Goal: Communication & Community: Participate in discussion

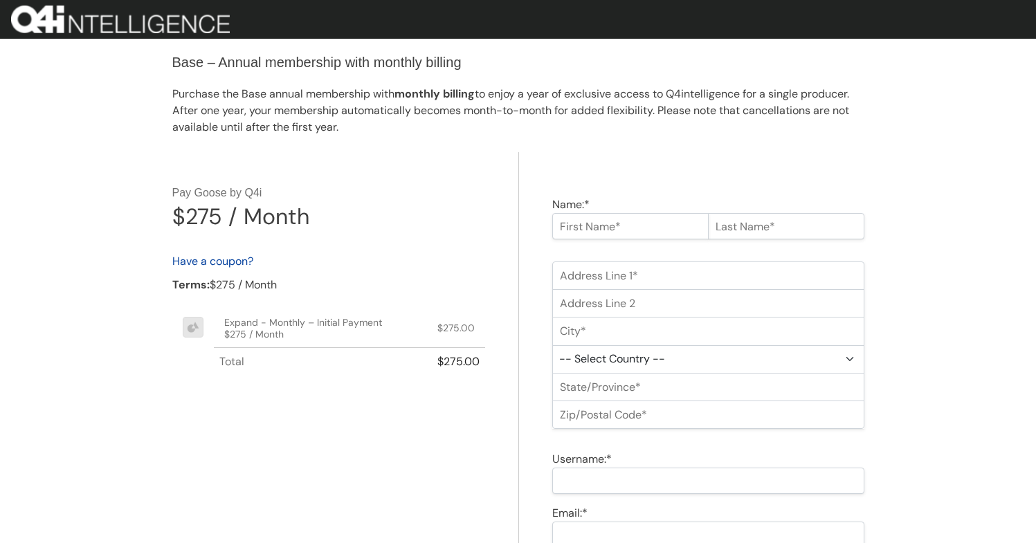
click at [660, 232] on input "Name:*" at bounding box center [630, 226] width 156 height 26
type input "Jim"
click at [741, 224] on input "text" at bounding box center [786, 226] width 156 height 26
type input "Jefferies"
click at [692, 264] on input "Address Line 1:*" at bounding box center [708, 276] width 312 height 28
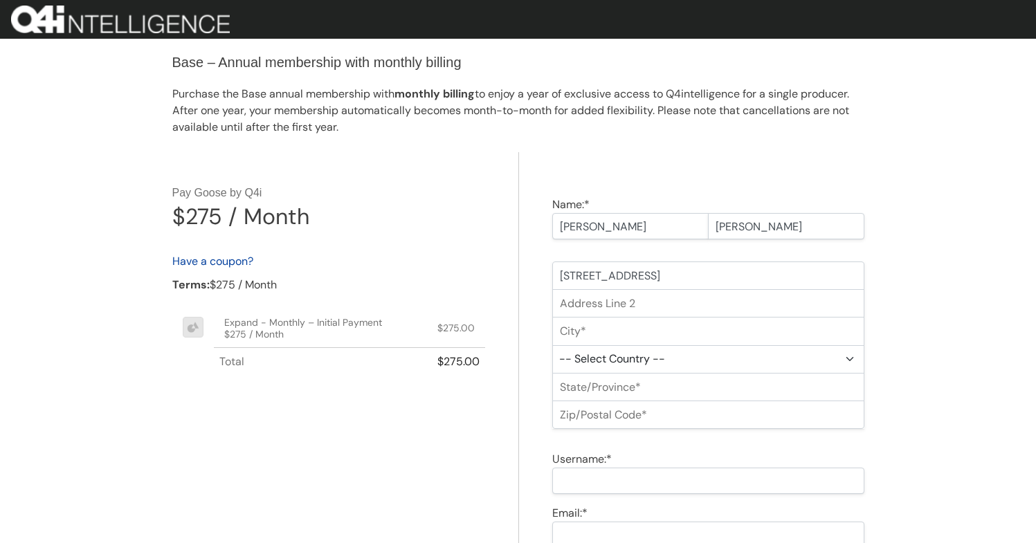
type input "4321 NW 69th Ave S"
click at [660, 331] on input "City:*" at bounding box center [708, 331] width 312 height 28
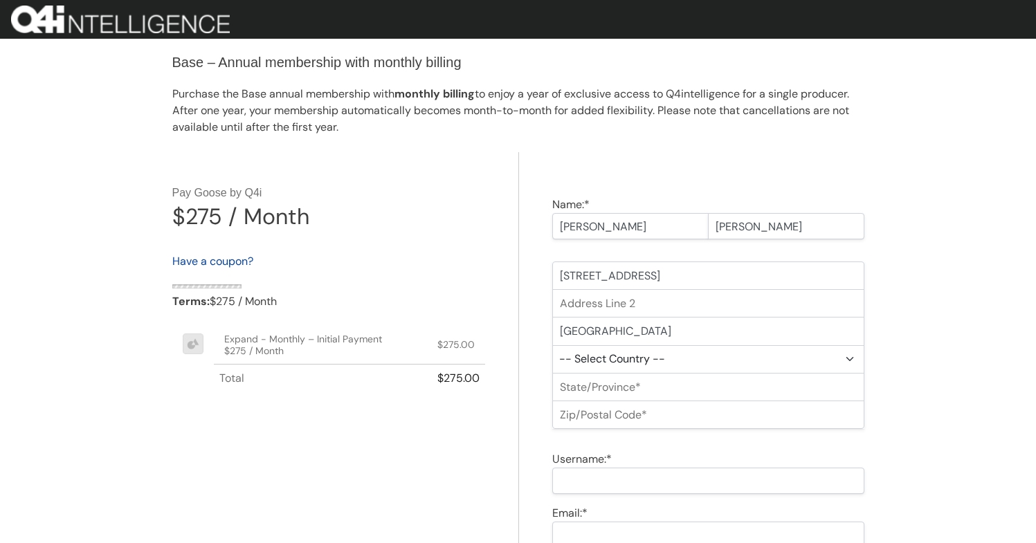
type input "Spokane"
click at [638, 366] on select "-- Select Country -- United States (US) Afghanistan Åland Islands Albania Alger…" at bounding box center [708, 359] width 312 height 28
select select "US"
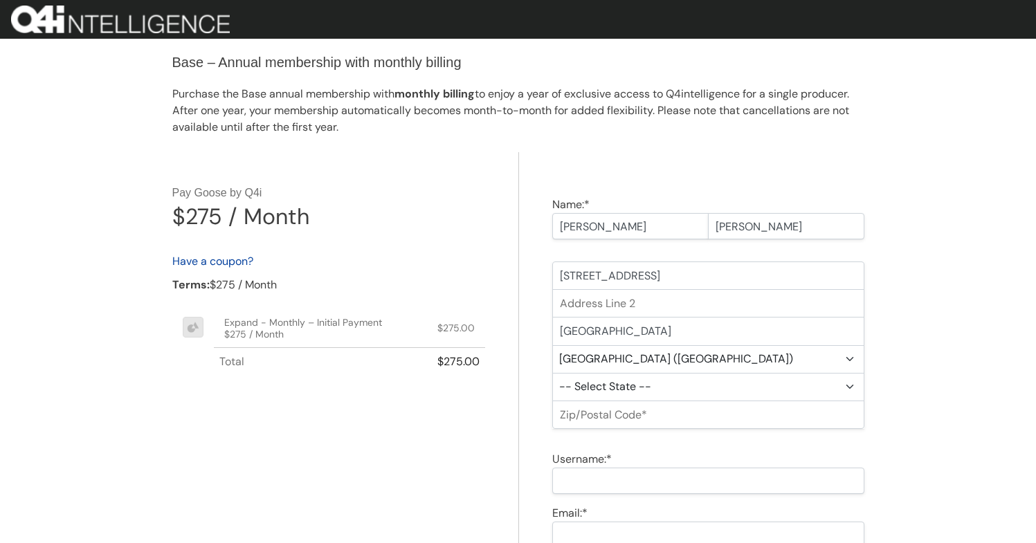
click at [629, 383] on select "-- Select State -- Alabama Alaska Arizona Arkansas California Colorado Connecti…" at bounding box center [708, 387] width 312 height 28
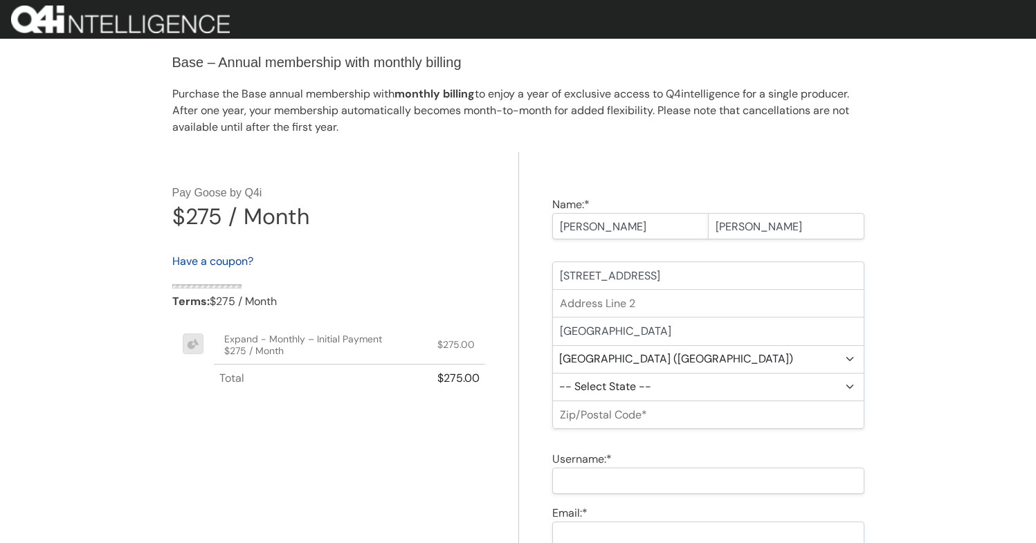
select select "WA"
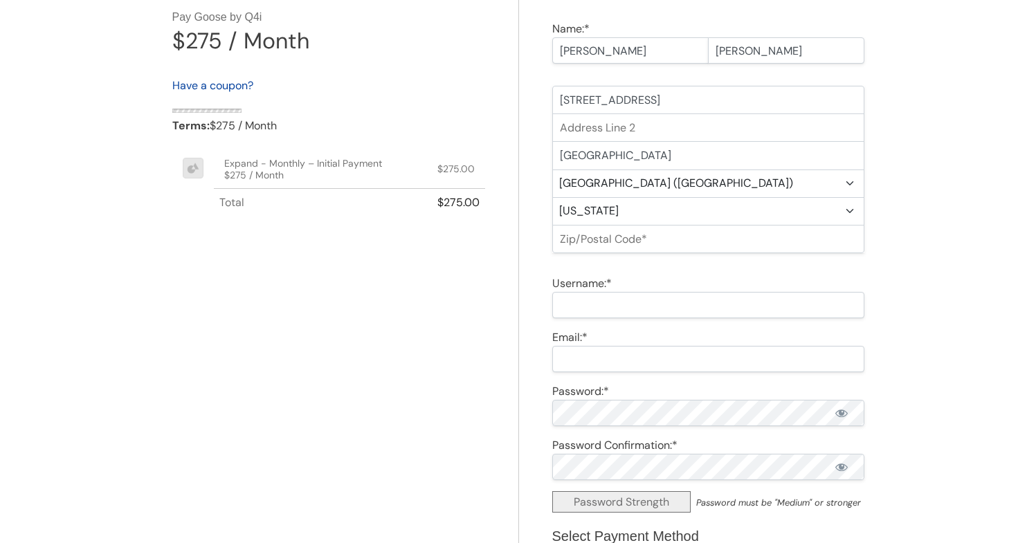
scroll to position [280, 0]
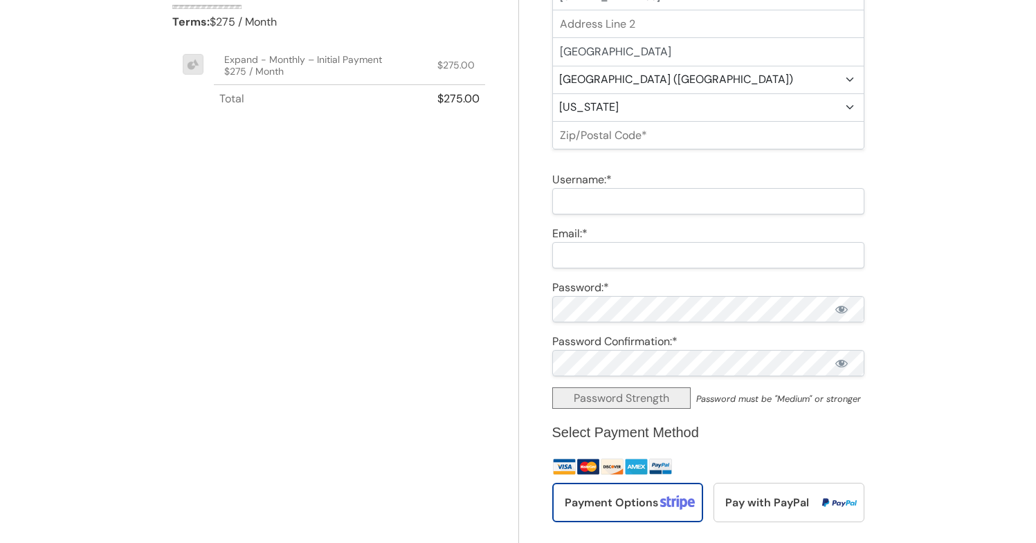
click at [617, 138] on input "Zip/Postal Code:*" at bounding box center [708, 135] width 312 height 28
type input "12345"
click at [697, 194] on input "Username:*" at bounding box center [708, 201] width 312 height 26
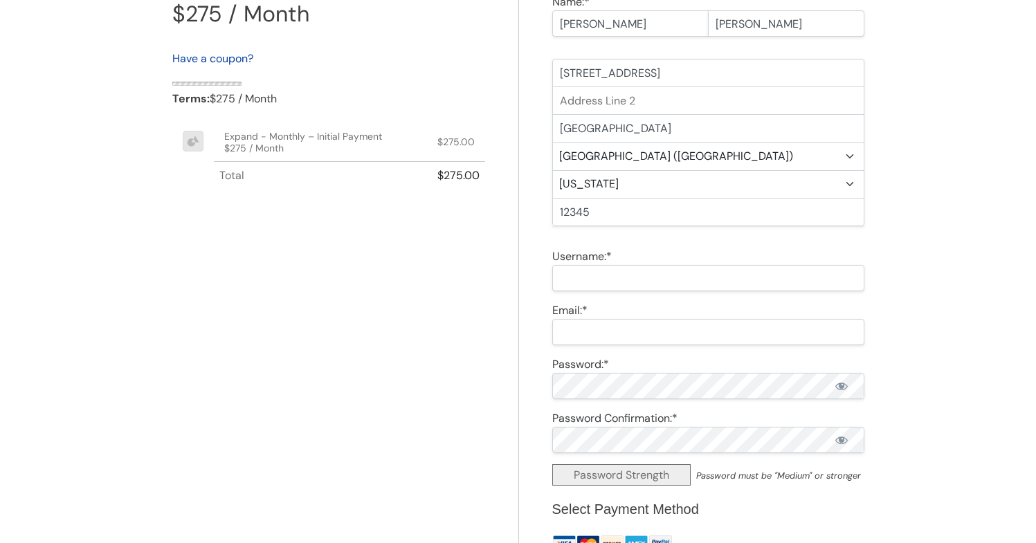
scroll to position [197, 0]
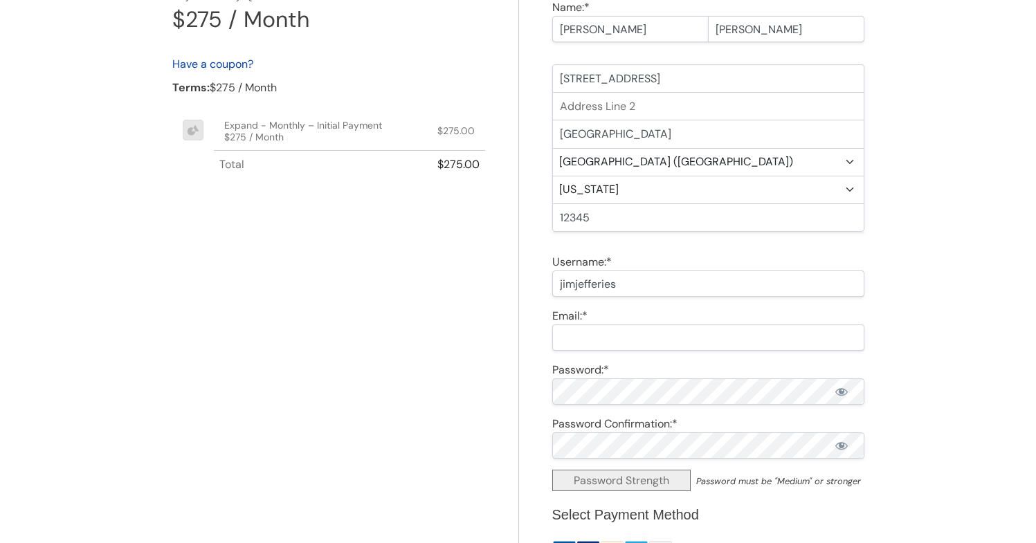
type input "jimjefferies"
click at [592, 334] on input "Email:*" at bounding box center [708, 338] width 312 height 26
type input "william+jimjefferies@cheshtech.com"
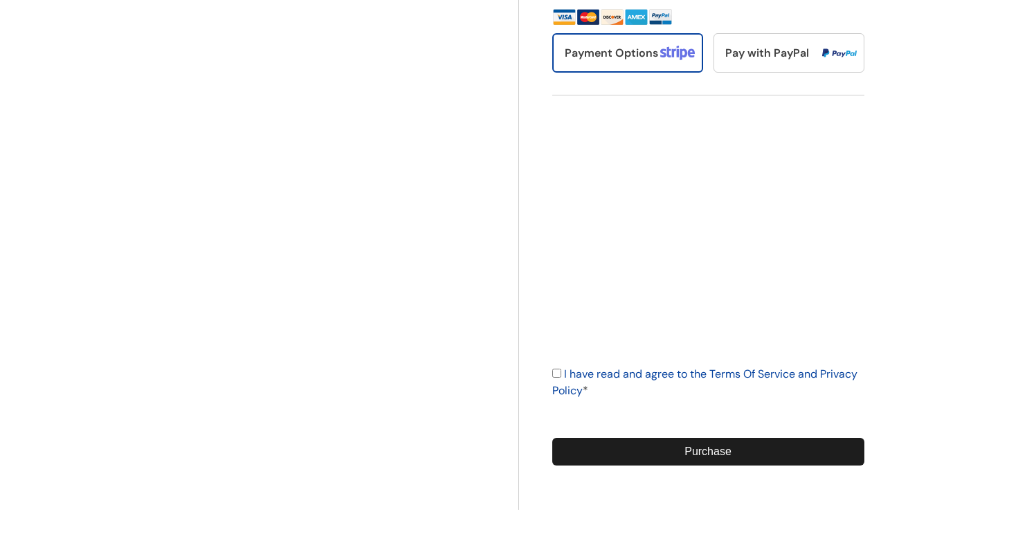
scroll to position [730, 0]
click at [559, 375] on input "I have read and agree to the Terms Of Service and Privacy Policy *" at bounding box center [556, 373] width 9 height 9
checkbox input "true"
click at [722, 453] on input "Purchase" at bounding box center [708, 452] width 312 height 28
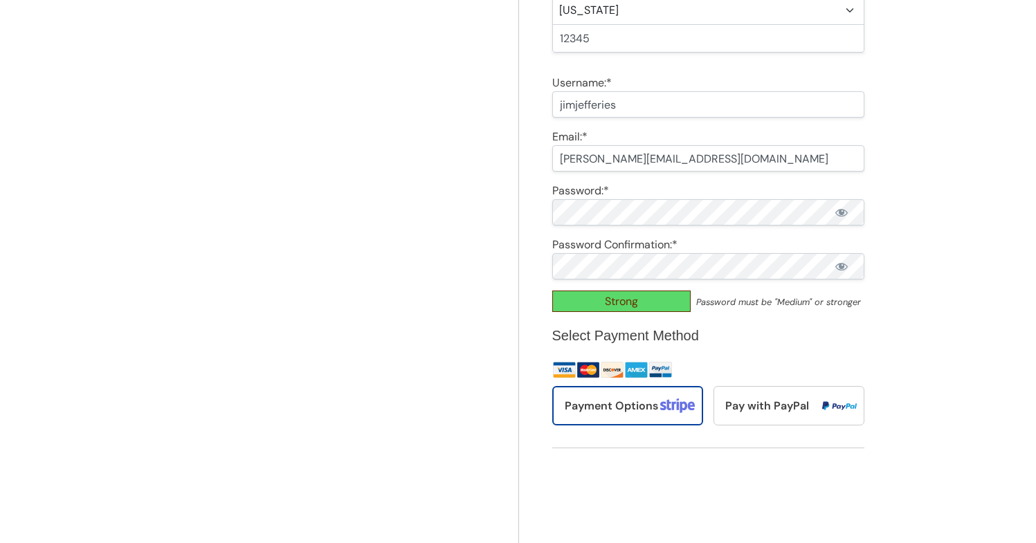
scroll to position [0, 0]
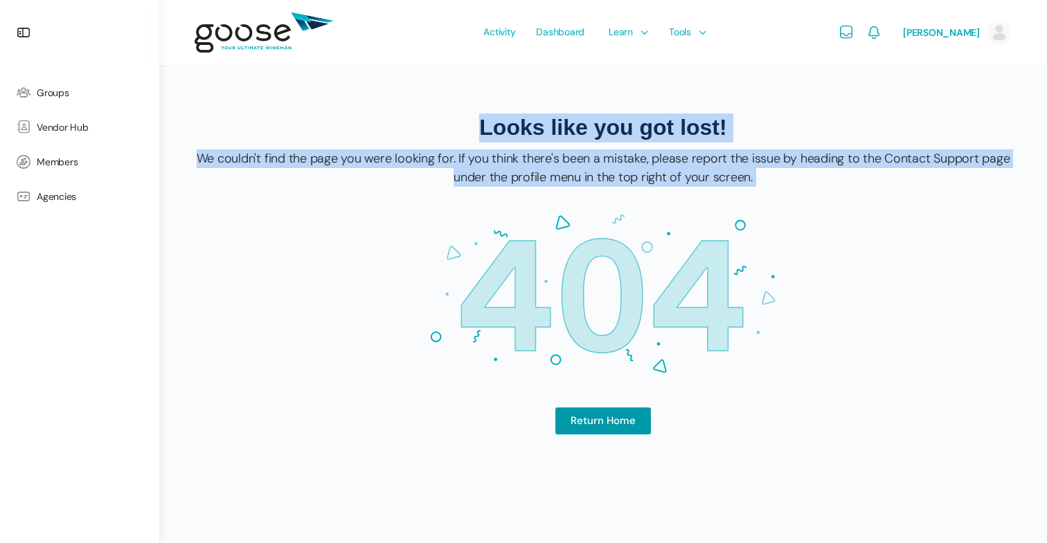
drag, startPoint x: 461, startPoint y: 113, endPoint x: 823, endPoint y: 383, distance: 451.7
click at [823, 383] on section "Looks like you got lost! We couldn't find the page you were looking for. If you…" at bounding box center [603, 284] width 817 height 396
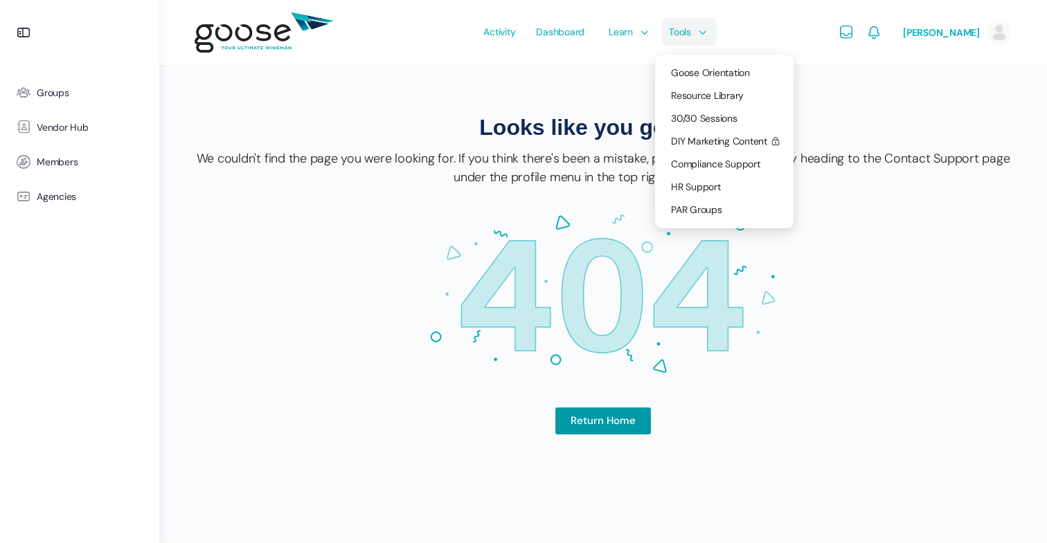
click at [687, 40] on span "Tools" at bounding box center [680, 31] width 22 height 65
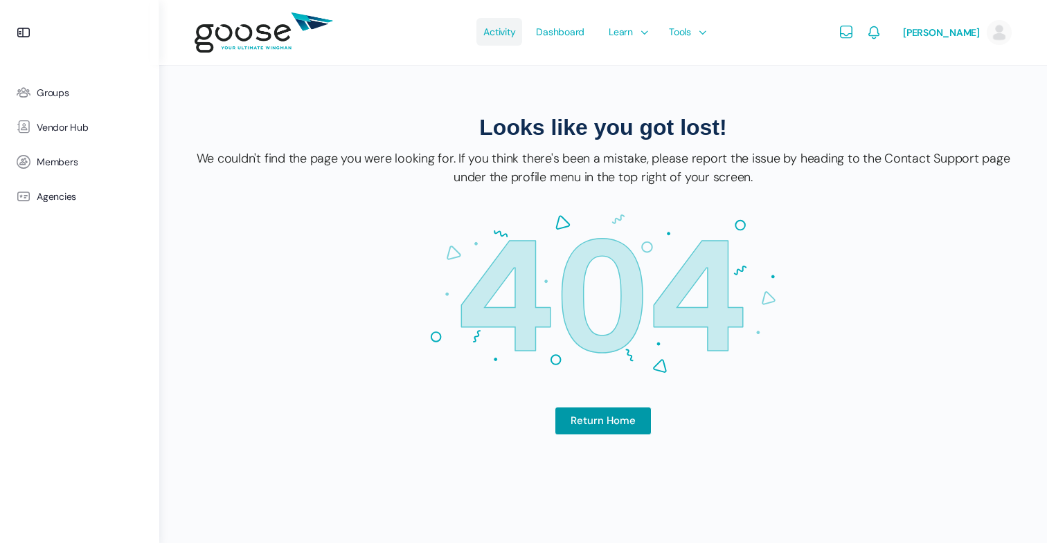
click at [522, 40] on link "Activity" at bounding box center [499, 32] width 46 height 65
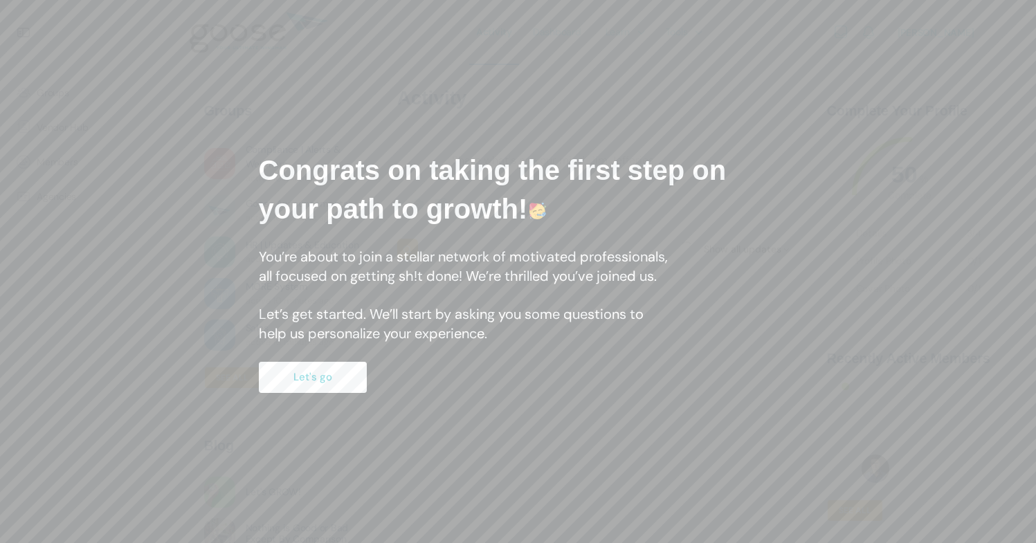
click at [323, 386] on button "Let's go" at bounding box center [313, 377] width 108 height 31
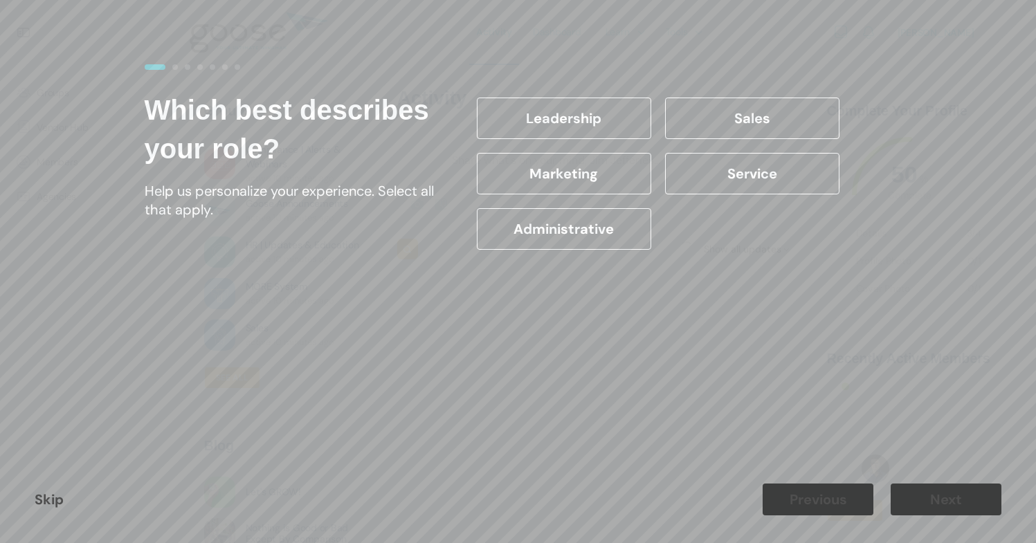
click at [628, 241] on label "Administrative" at bounding box center [564, 229] width 174 height 42
click at [0, 0] on input "Administrative" at bounding box center [0, 0] width 0 height 0
click at [926, 495] on button "Next" at bounding box center [946, 500] width 111 height 32
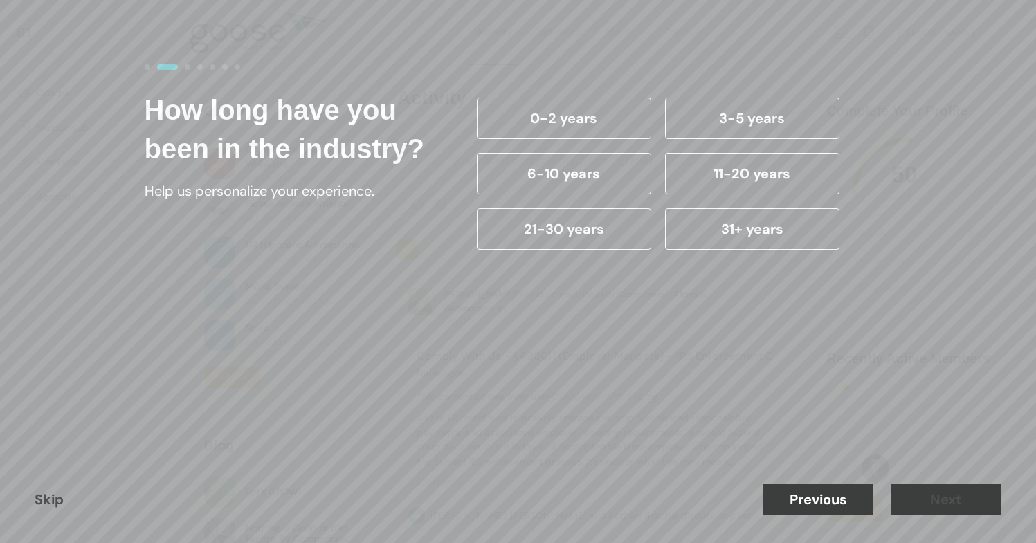
click at [723, 205] on div "31+ years" at bounding box center [752, 228] width 188 height 55
click at [730, 225] on label "31+ years" at bounding box center [752, 229] width 174 height 42
click at [0, 0] on input "31+ years" at bounding box center [0, 0] width 0 height 0
click at [908, 505] on button "Next" at bounding box center [946, 500] width 111 height 32
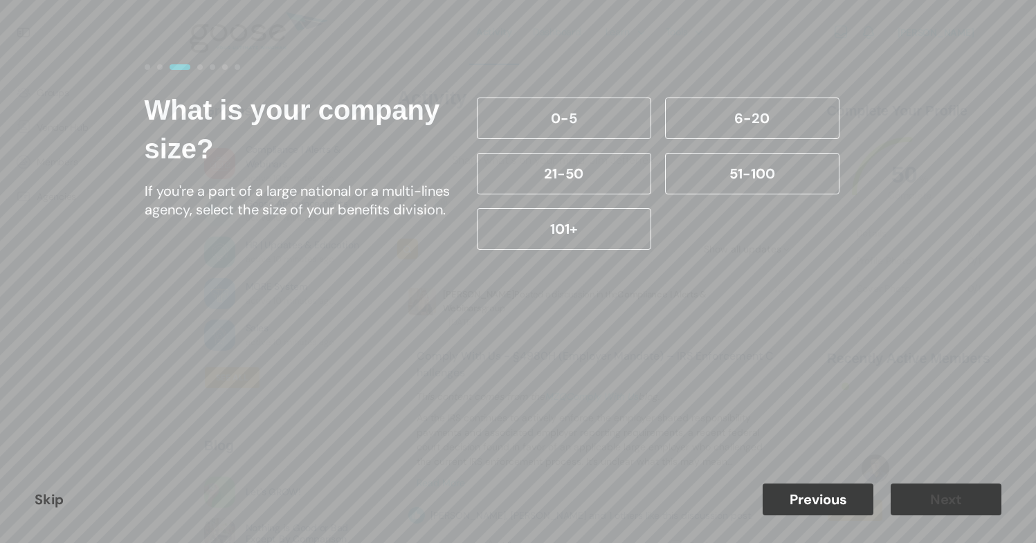
click at [712, 163] on label "51-100" at bounding box center [752, 174] width 174 height 42
click at [0, 0] on input "51-100" at bounding box center [0, 0] width 0 height 0
click at [925, 501] on button "Next" at bounding box center [946, 500] width 111 height 32
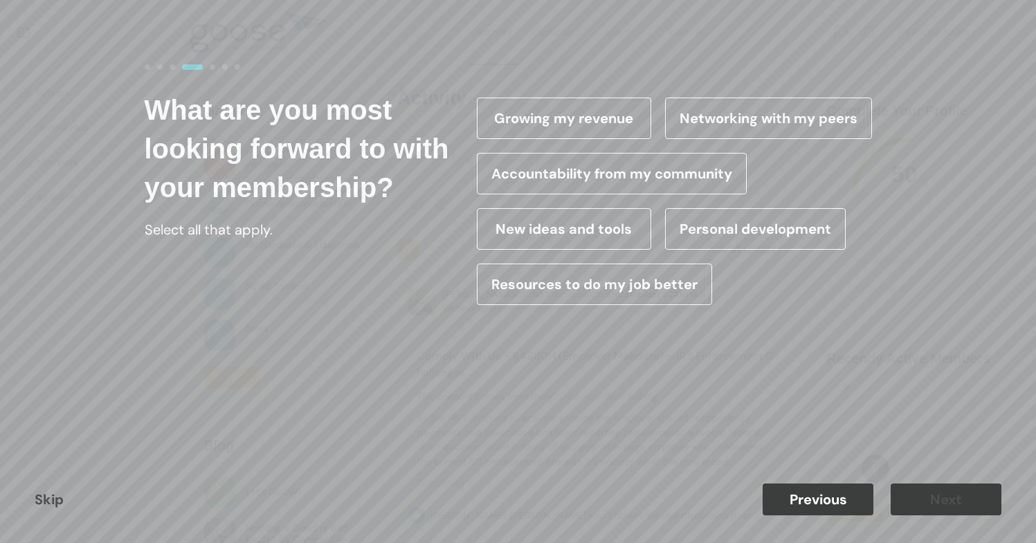
click at [705, 124] on label "Networking with my peers" at bounding box center [768, 119] width 207 height 42
click at [0, 0] on input "Networking with my peers" at bounding box center [0, 0] width 0 height 0
click at [926, 499] on button "Next" at bounding box center [946, 500] width 111 height 32
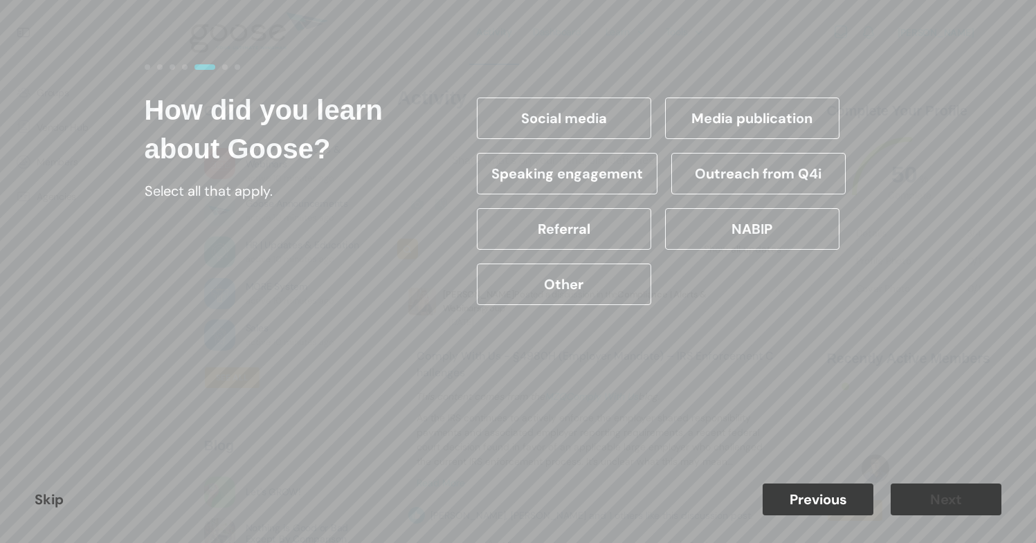
click at [743, 109] on label "Media publication" at bounding box center [752, 119] width 174 height 42
click at [0, 0] on input "Media publication" at bounding box center [0, 0] width 0 height 0
click at [937, 498] on button "Next" at bounding box center [946, 500] width 111 height 32
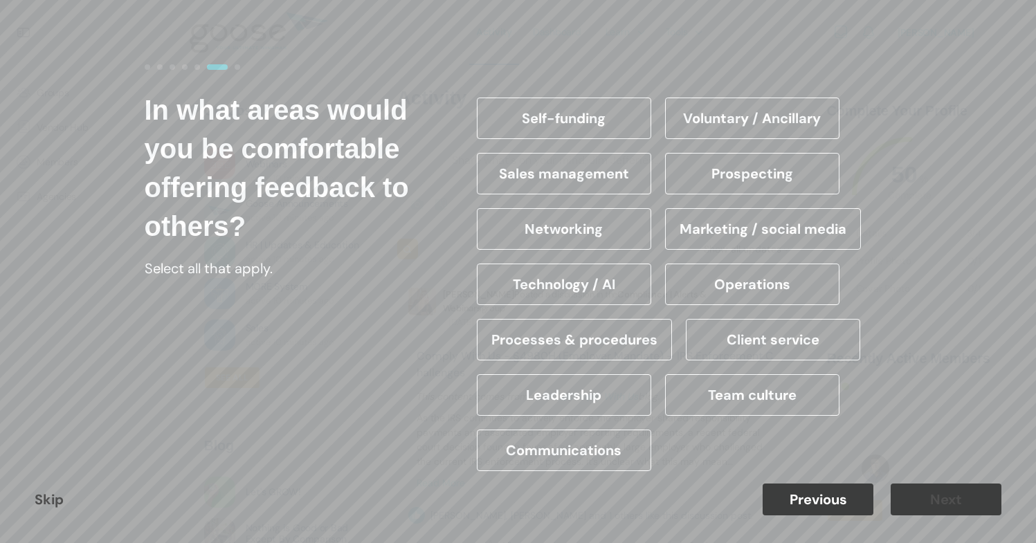
click at [723, 127] on label "Voluntary / Ancillary" at bounding box center [752, 119] width 174 height 42
click at [0, 0] on input "Voluntary / Ancillary" at bounding box center [0, 0] width 0 height 0
click at [934, 494] on button "Next" at bounding box center [946, 500] width 111 height 32
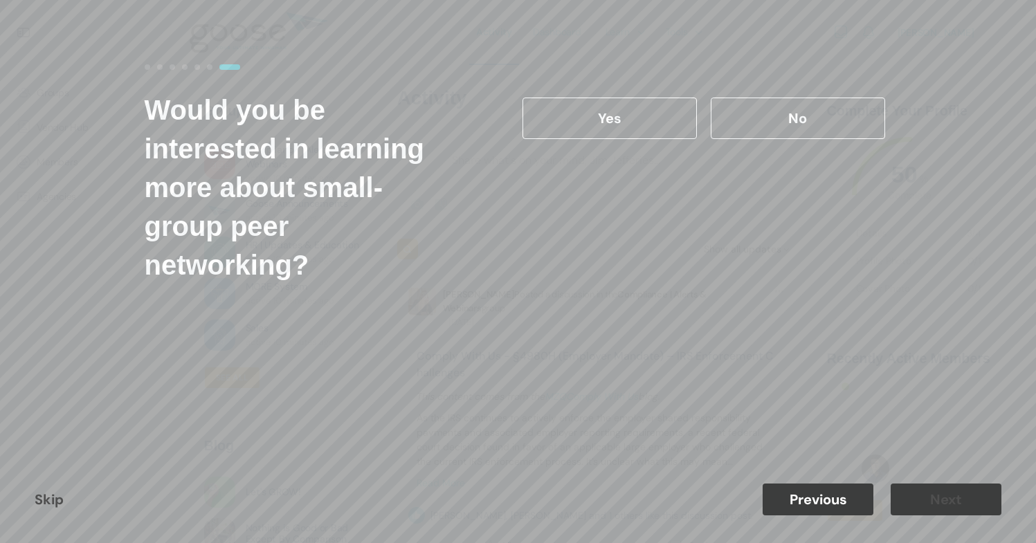
click at [786, 111] on label "No" at bounding box center [798, 119] width 174 height 42
click at [0, 0] on input "No" at bounding box center [0, 0] width 0 height 0
click at [939, 494] on button "Next" at bounding box center [946, 500] width 111 height 32
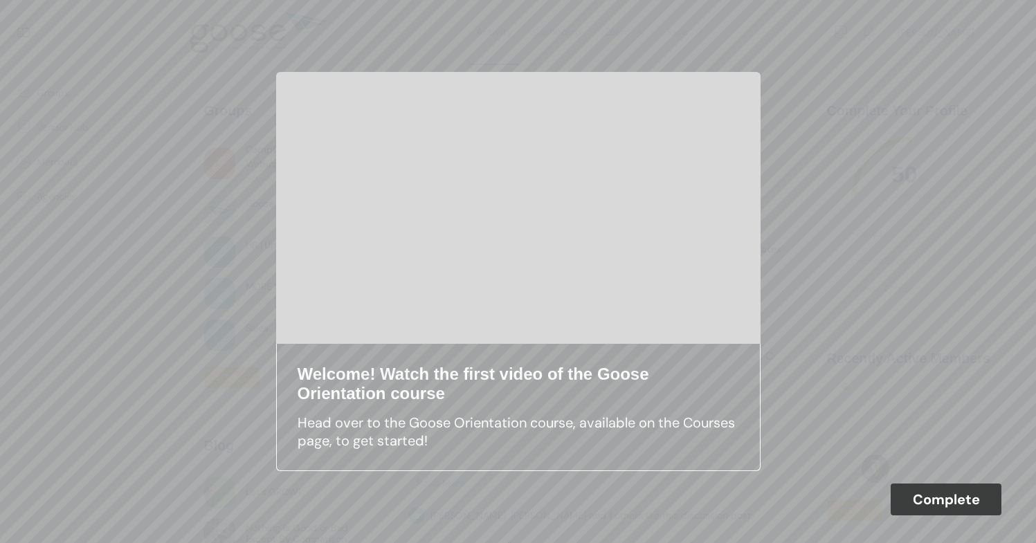
click at [939, 494] on button "Complete" at bounding box center [946, 500] width 111 height 32
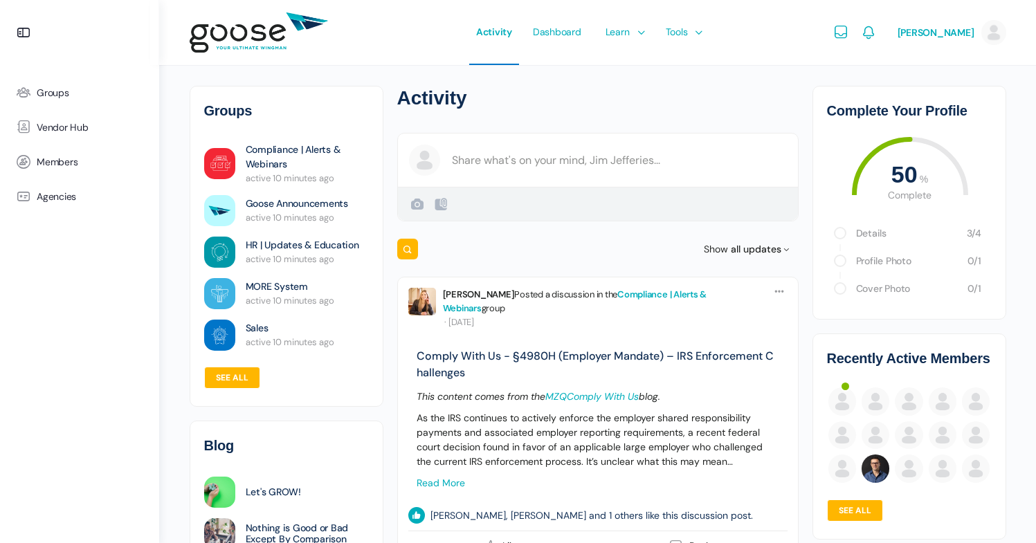
click at [708, 291] on link "Compliance | Alerts & Webinars" at bounding box center [575, 302] width 264 height 26
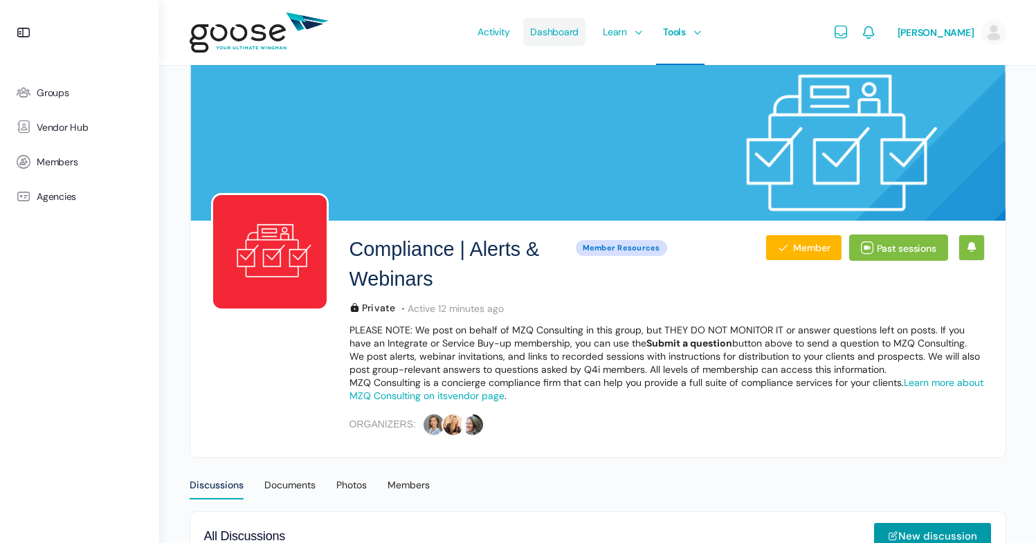
click at [552, 42] on span "Dashboard" at bounding box center [554, 31] width 48 height 65
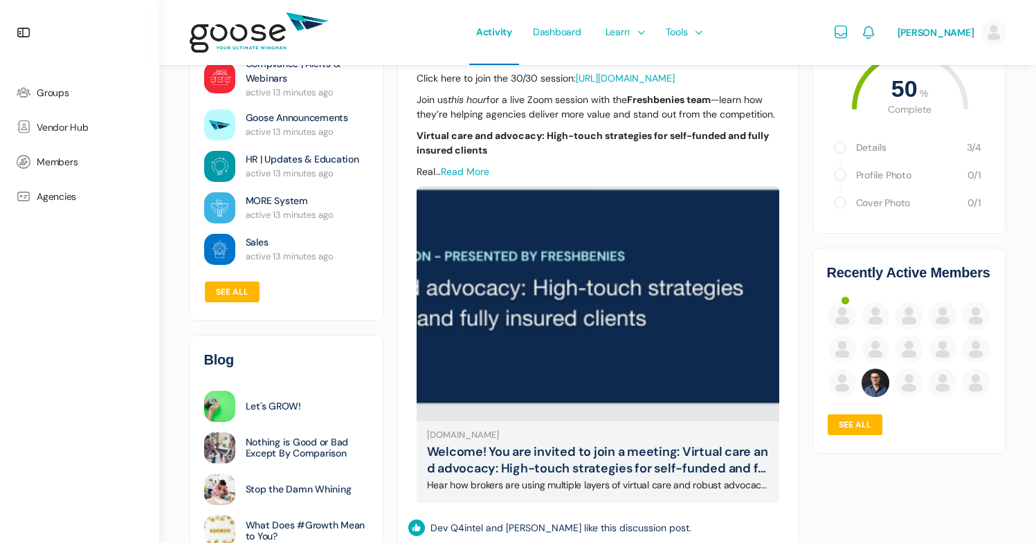
scroll to position [201, 0]
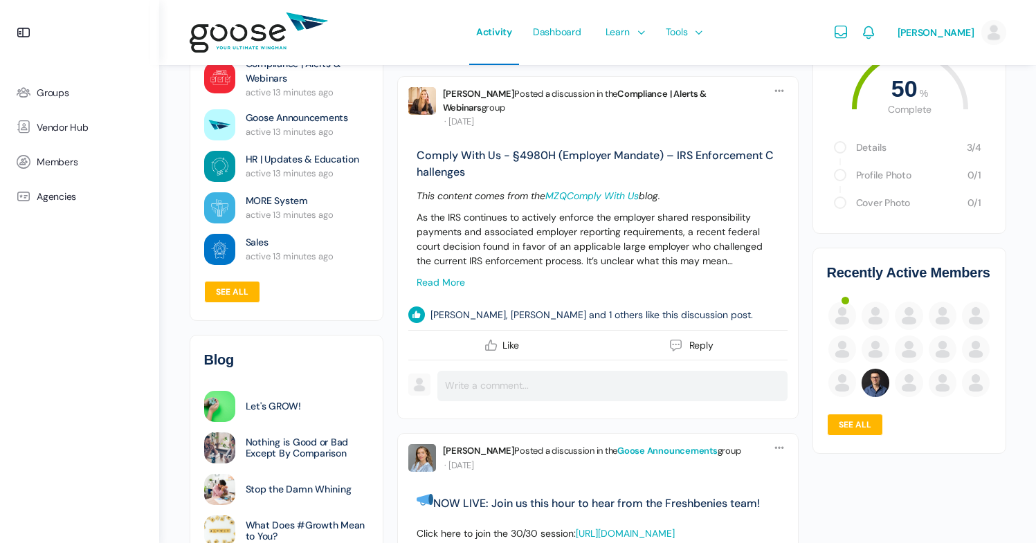
click at [656, 445] on link "Goose Announcements" at bounding box center [668, 451] width 100 height 12
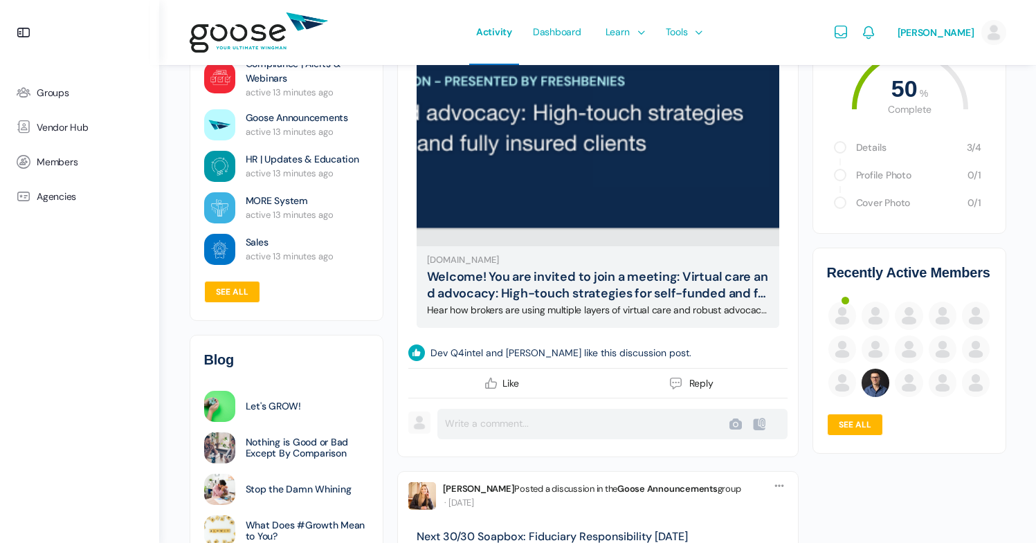
scroll to position [858, 0]
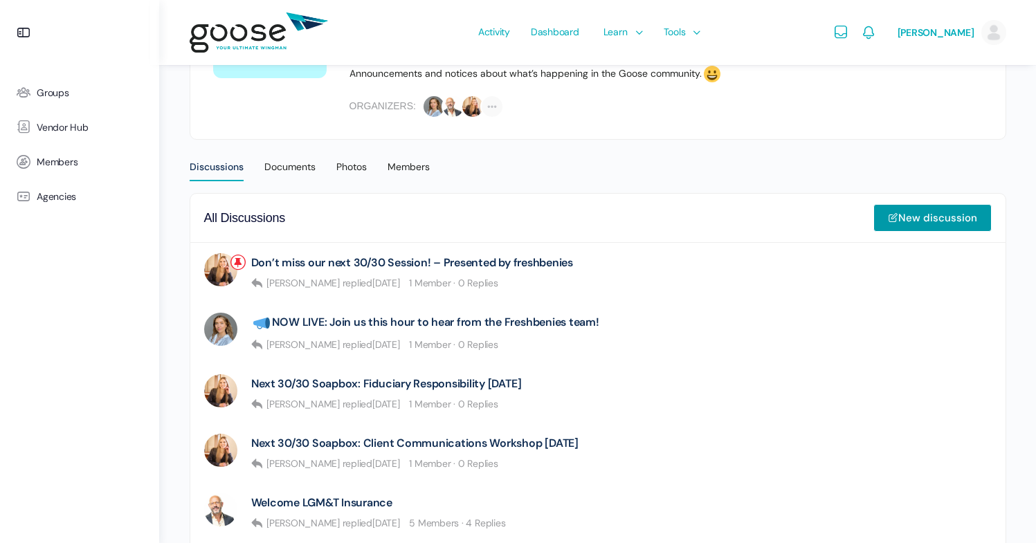
scroll to position [232, 0]
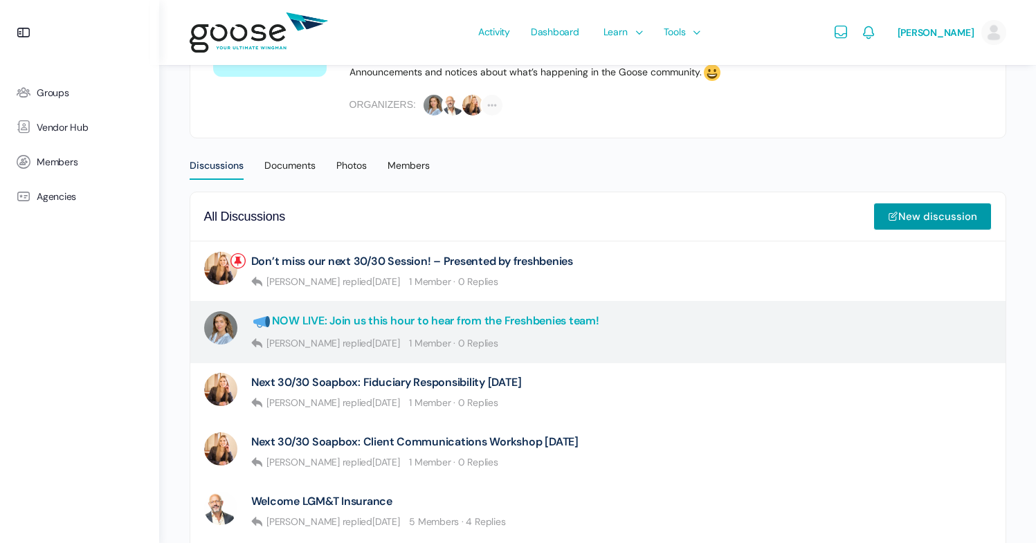
click at [386, 327] on link "NOW LIVE: Join us this hour to hear from the Freshbenies team!" at bounding box center [425, 322] width 348 height 21
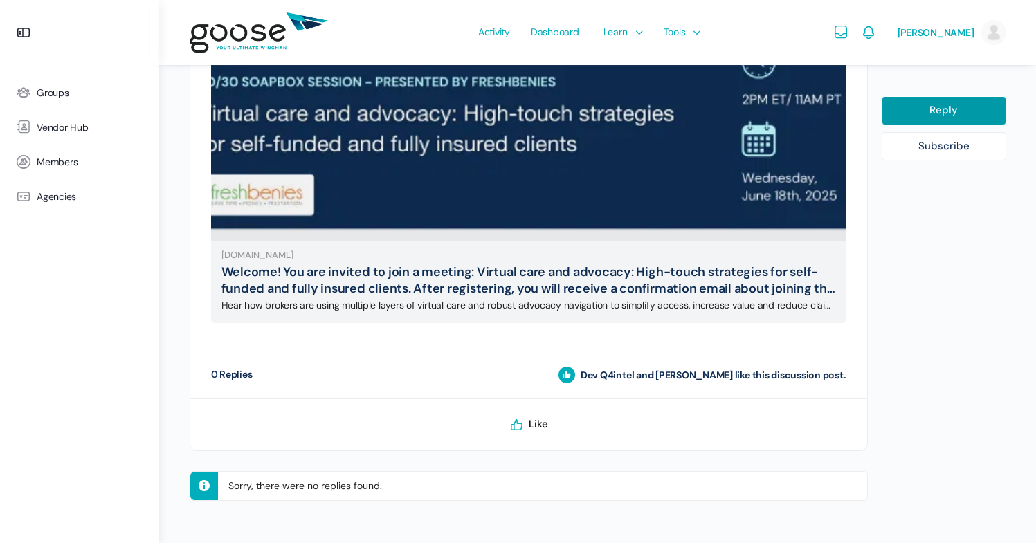
scroll to position [699, 0]
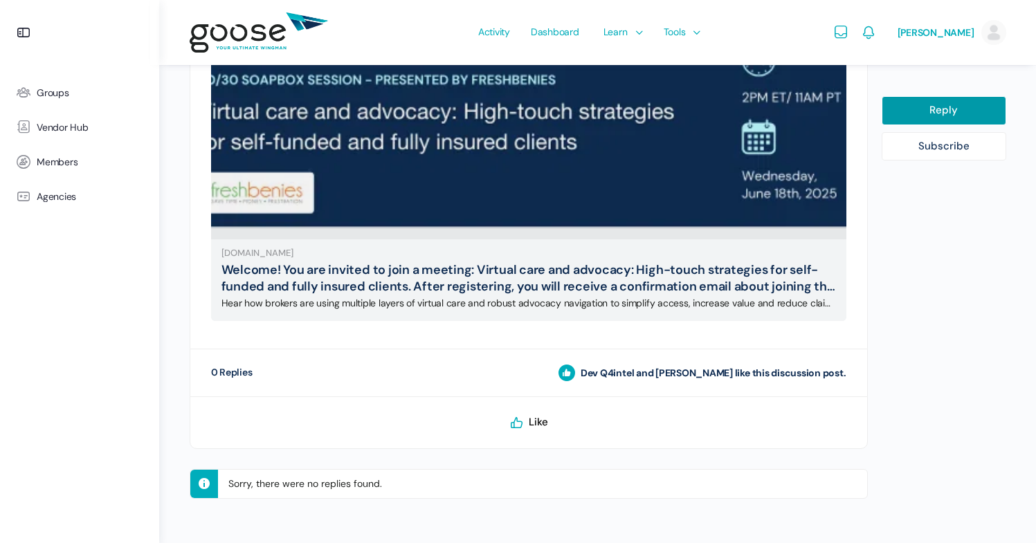
click at [438, 483] on p "Sorry, there were no replies found." at bounding box center [546, 484] width 642 height 28
click at [955, 114] on link "Reply" at bounding box center [944, 110] width 125 height 29
select select
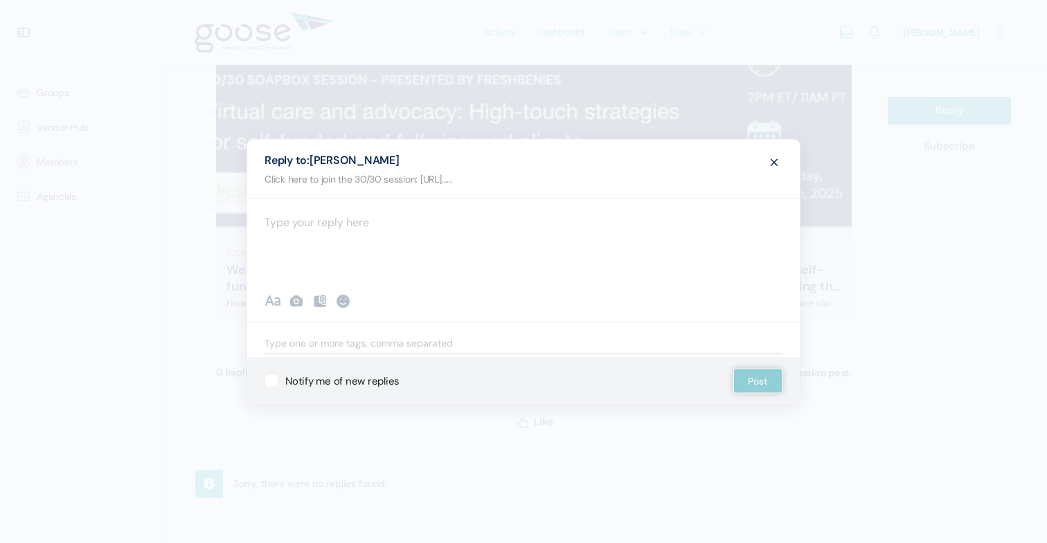
click at [649, 215] on div at bounding box center [523, 240] width 552 height 83
click at [769, 373] on button "Post" at bounding box center [757, 381] width 49 height 25
select select
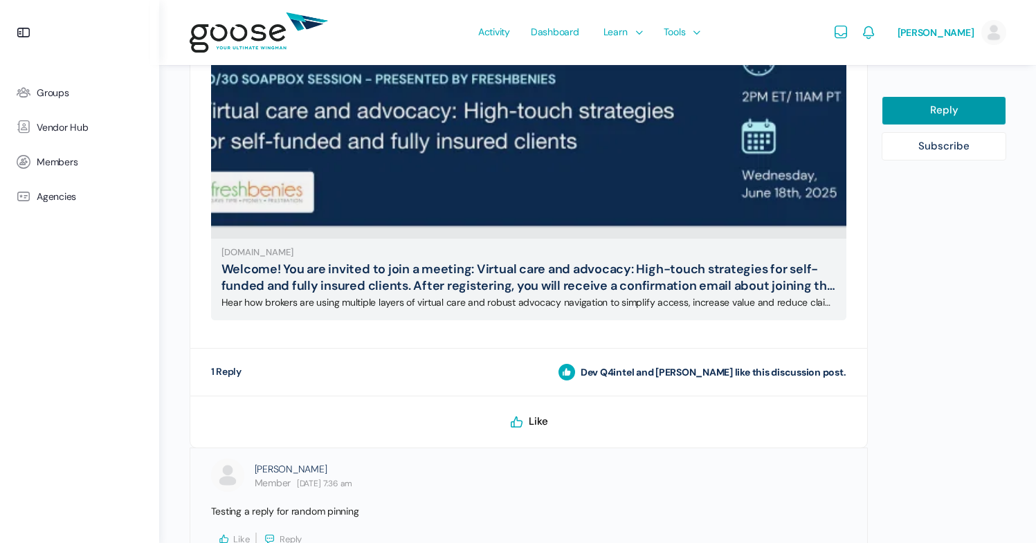
scroll to position [772, 0]
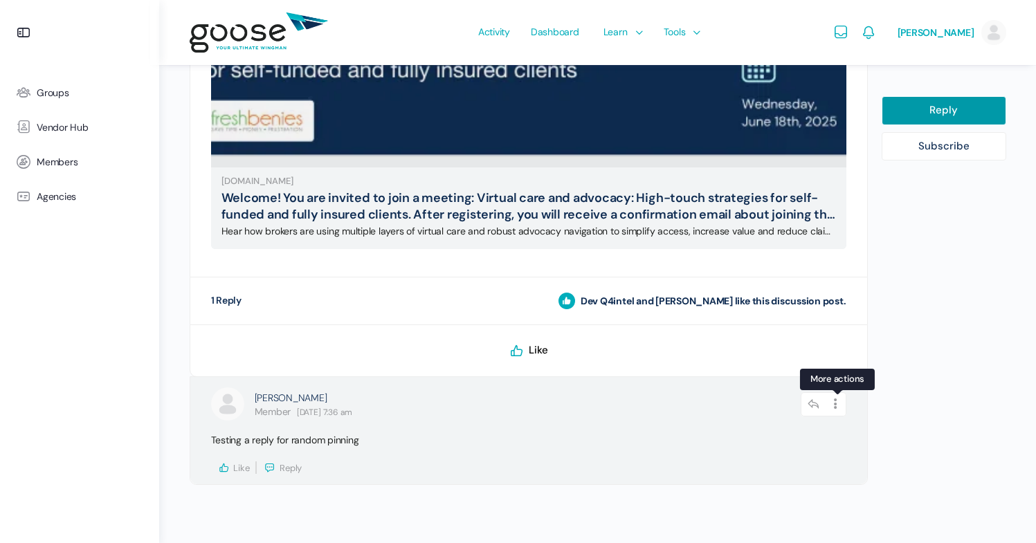
click at [837, 398] on link at bounding box center [837, 404] width 17 height 13
click at [795, 438] on link "Edit" at bounding box center [798, 441] width 105 height 26
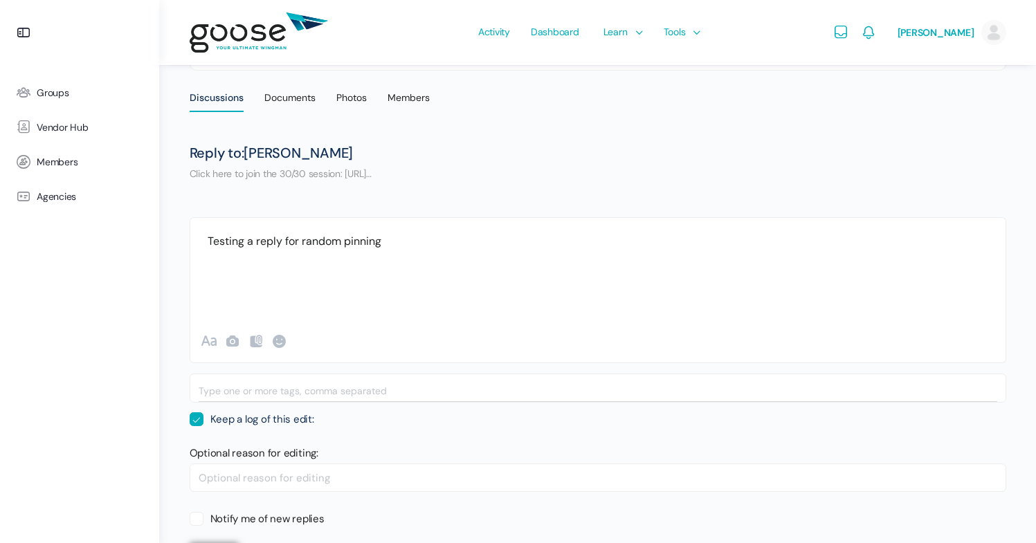
scroll to position [350, 0]
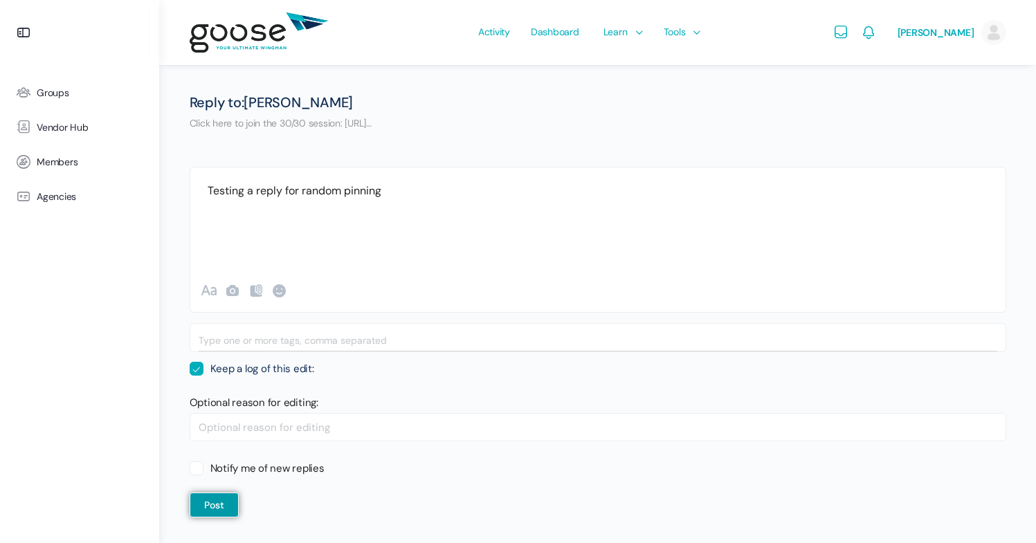
click at [370, 224] on div "Testing a reply for random pinning" at bounding box center [598, 209] width 816 height 83
click at [219, 516] on button "Post" at bounding box center [214, 505] width 49 height 25
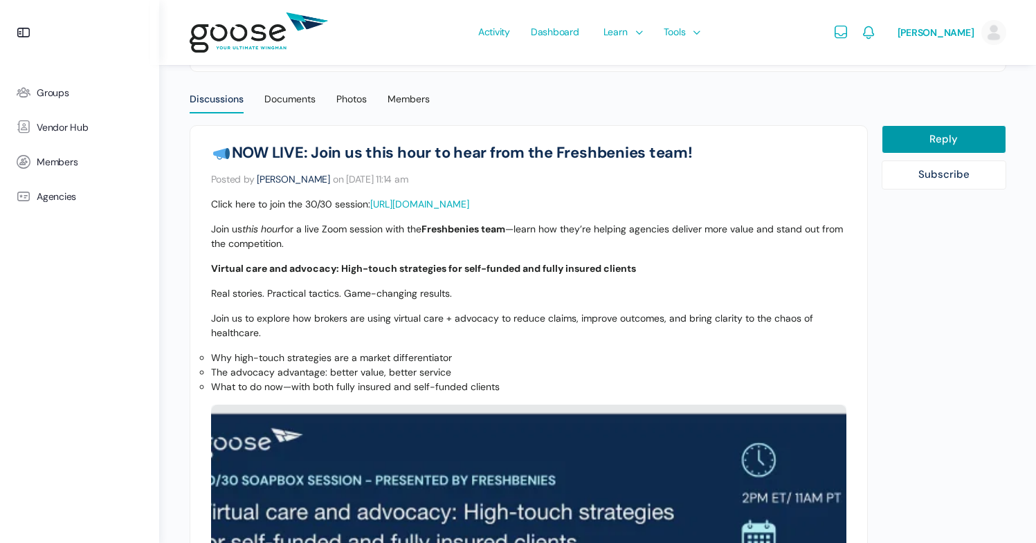
scroll to position [173, 0]
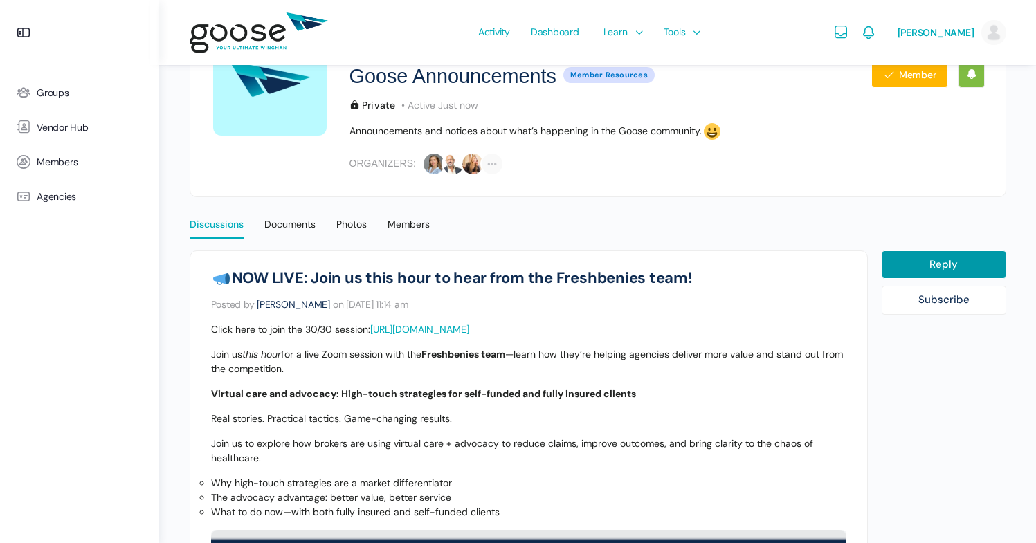
click at [217, 228] on div "Discussions" at bounding box center [217, 228] width 54 height 21
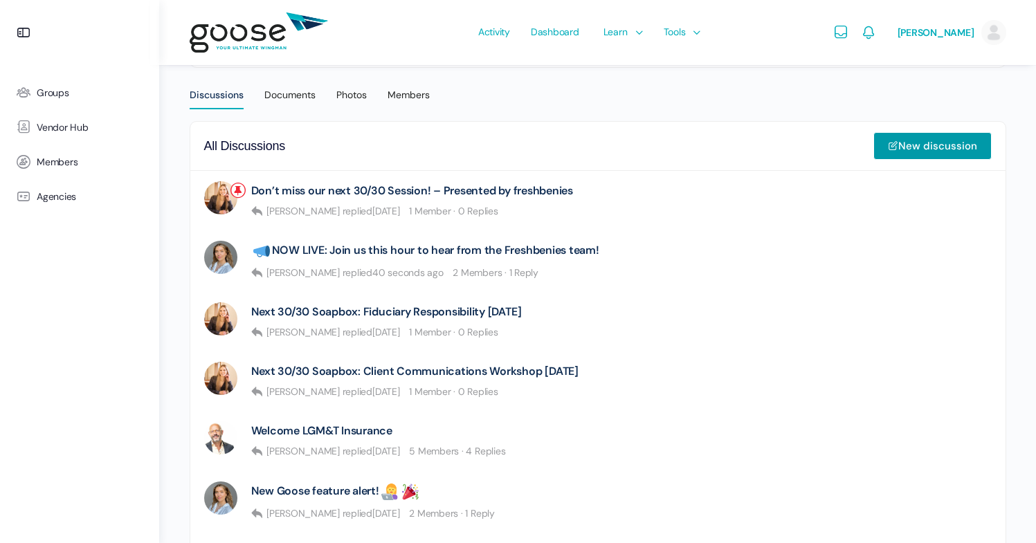
scroll to position [310, 0]
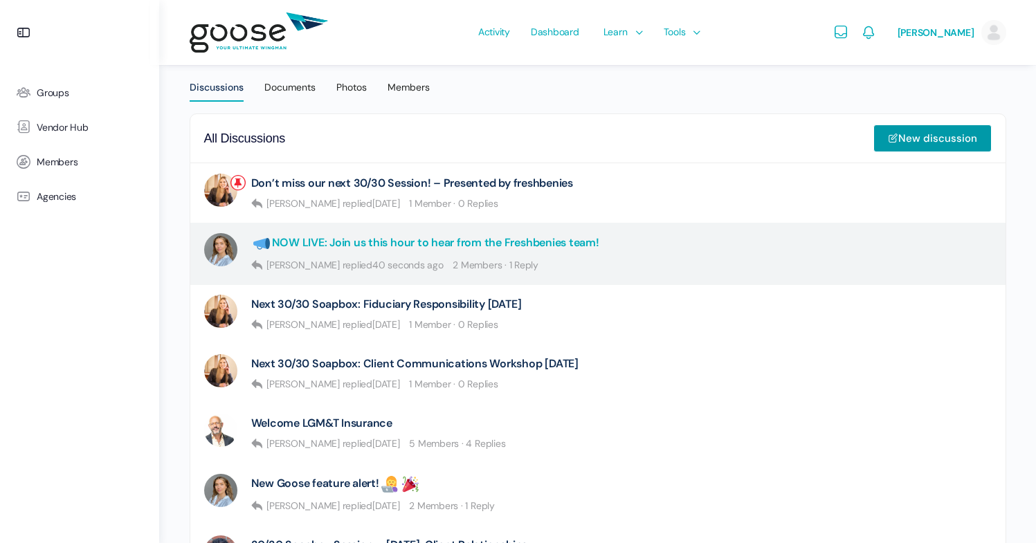
click at [512, 244] on link "NOW LIVE: Join us this hour to hear from the Freshbenies team!" at bounding box center [425, 243] width 348 height 21
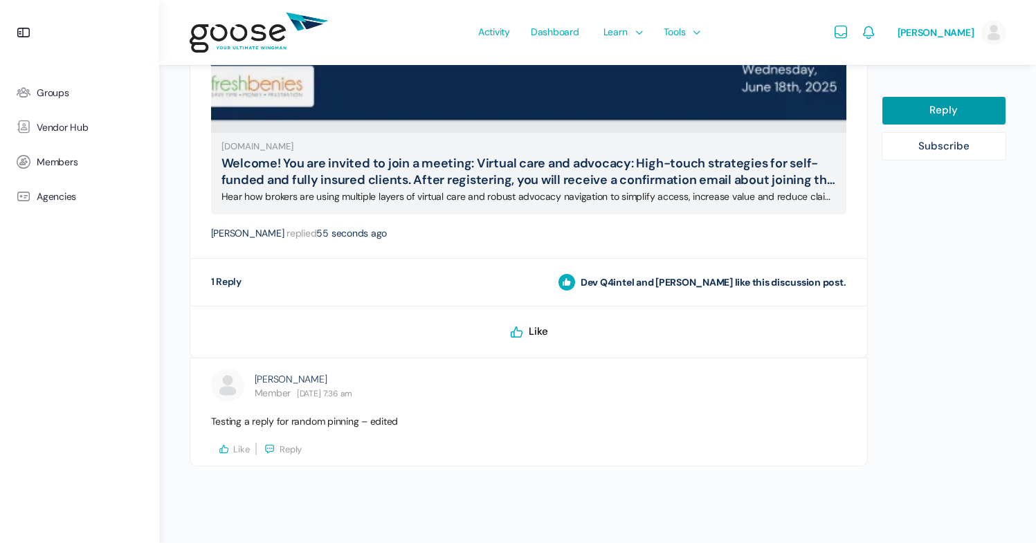
scroll to position [803, 0]
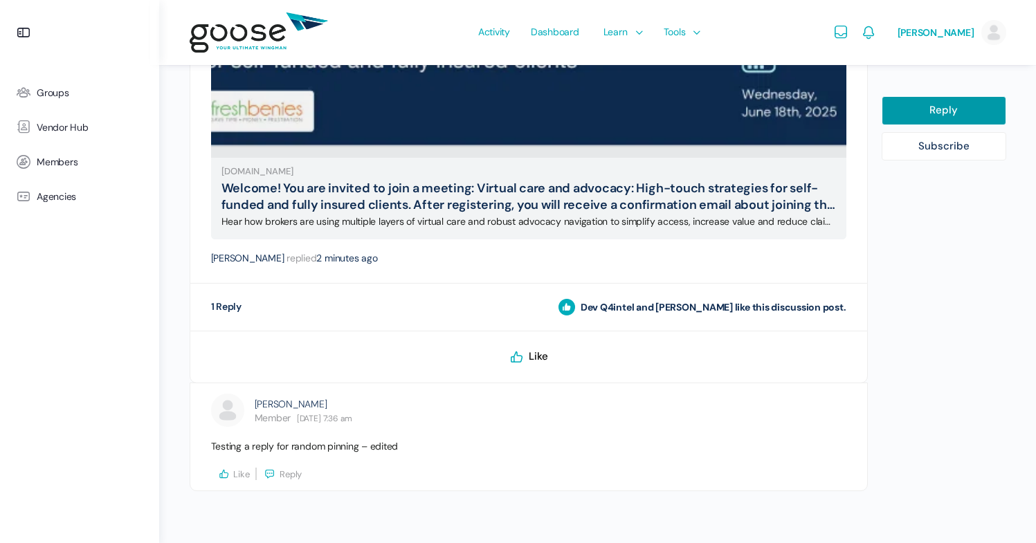
scroll to position [803, 0]
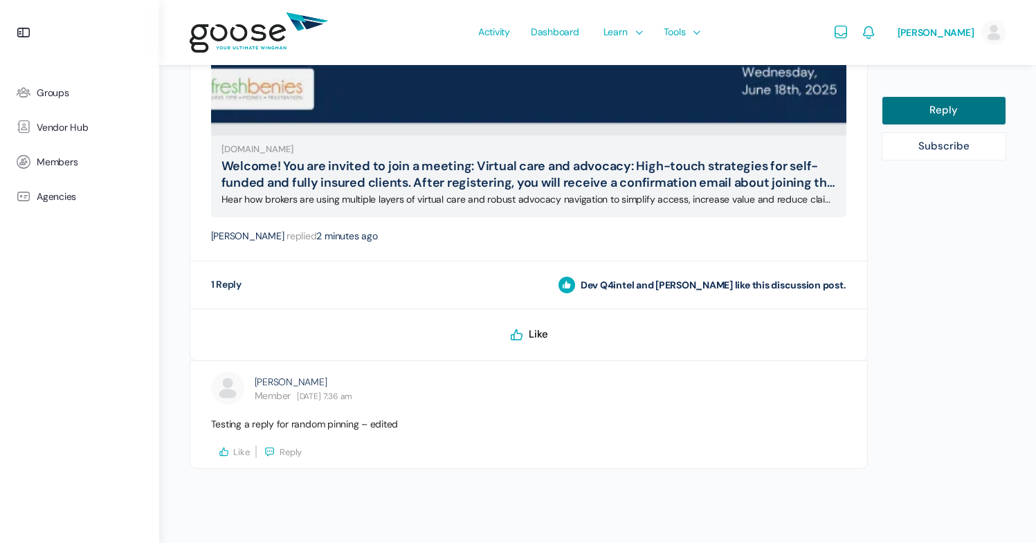
click at [912, 104] on link "Reply" at bounding box center [944, 110] width 125 height 29
select select
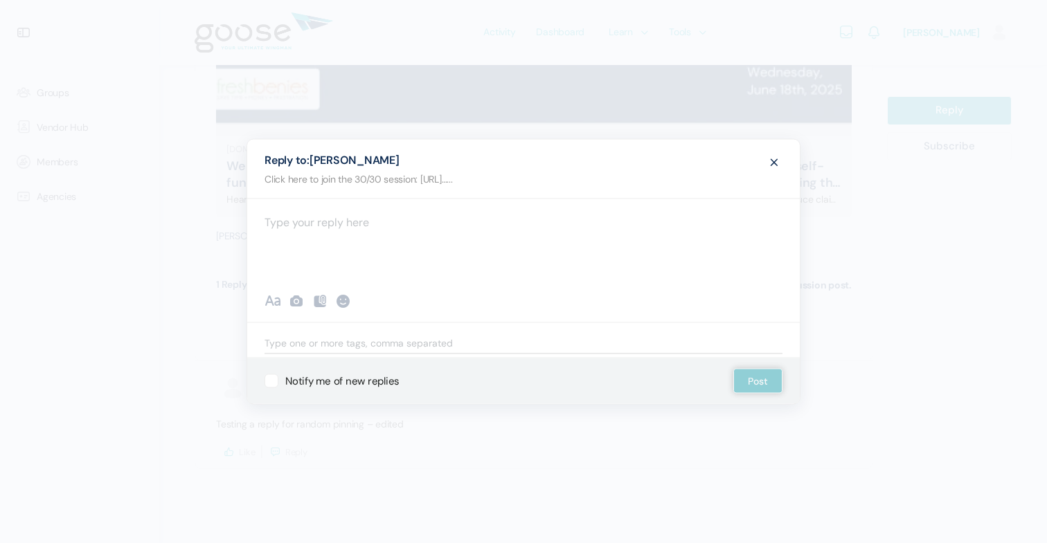
click at [500, 226] on div at bounding box center [523, 240] width 552 height 83
click at [758, 380] on button "Post" at bounding box center [757, 381] width 49 height 25
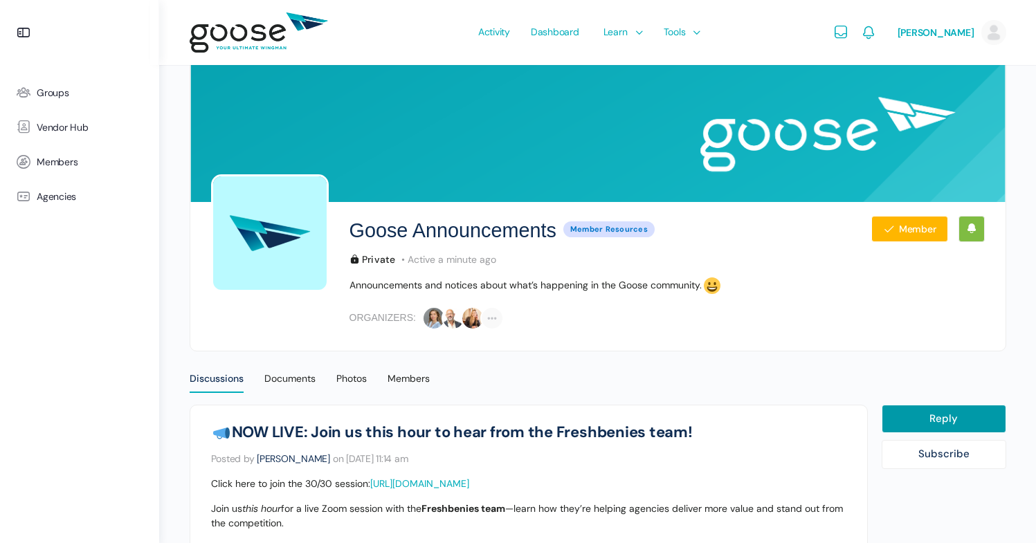
scroll to position [0, 0]
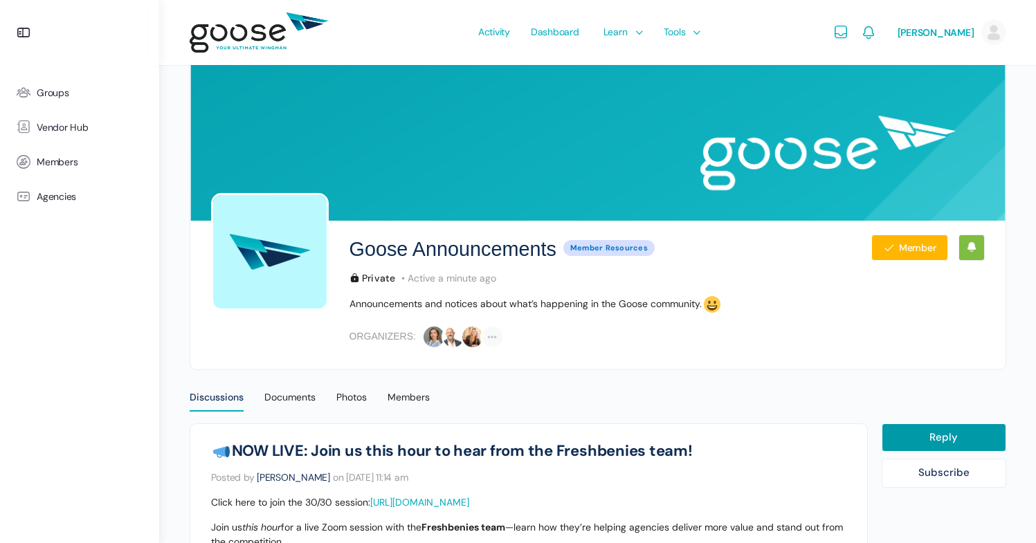
click at [261, 39] on img at bounding box center [259, 33] width 138 height 55
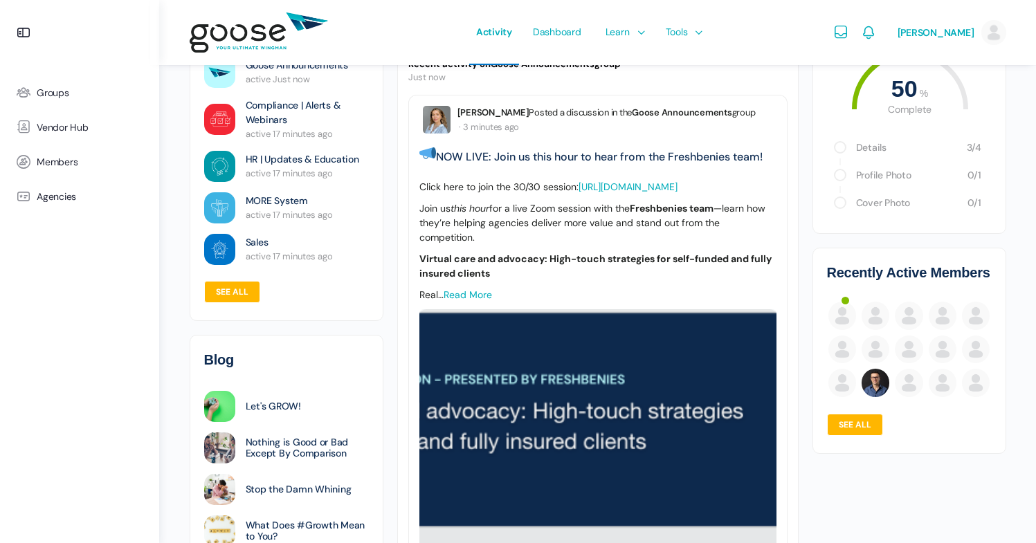
scroll to position [78, 0]
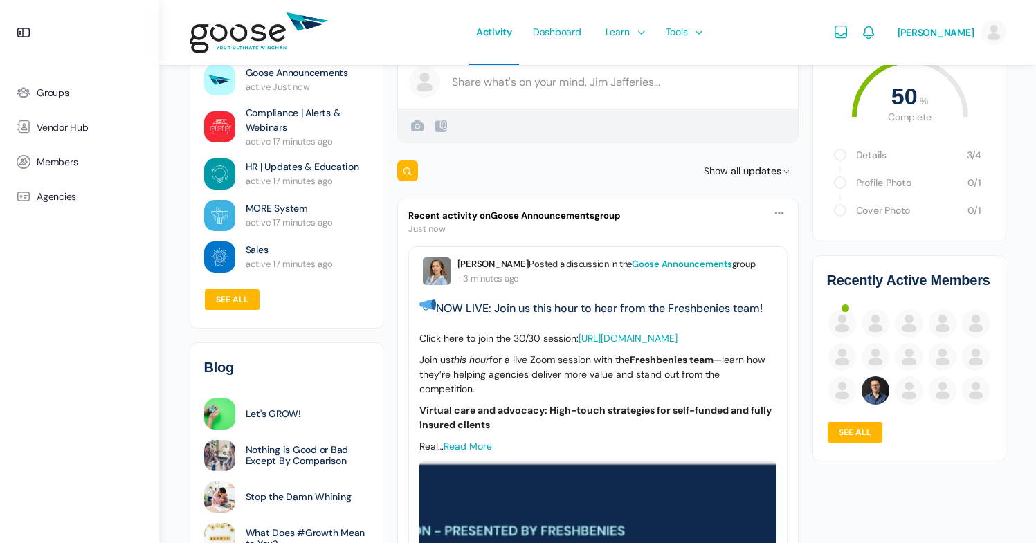
click at [662, 267] on link "Goose Announcements" at bounding box center [682, 264] width 100 height 12
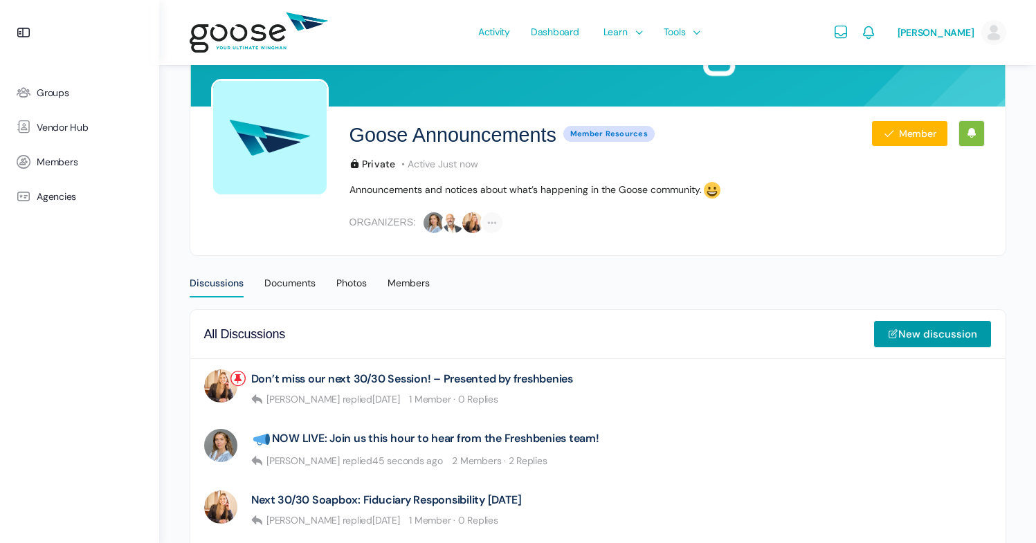
scroll to position [271, 0]
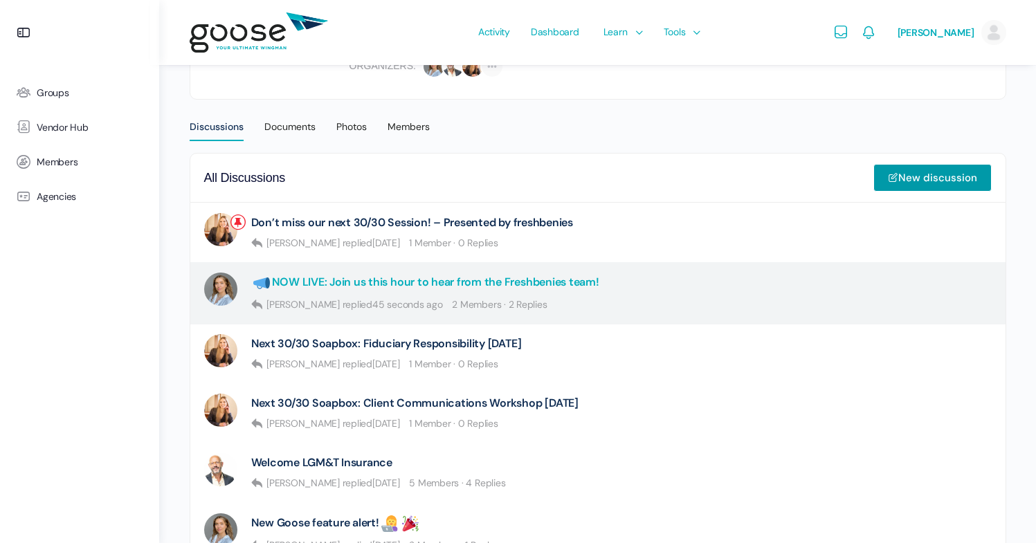
click at [483, 288] on link "NOW LIVE: Join us this hour to hear from the Freshbenies team!" at bounding box center [425, 283] width 348 height 21
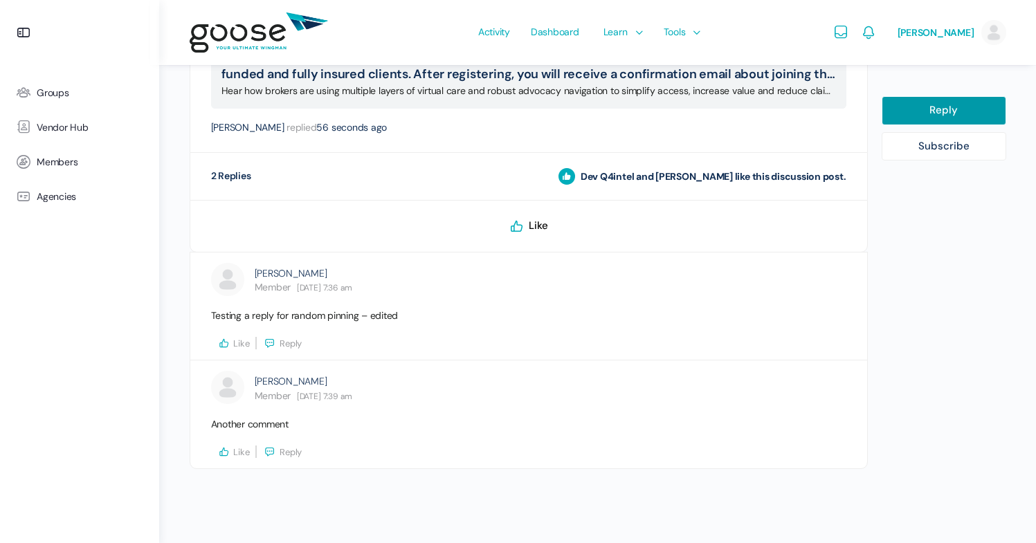
scroll to position [917, 0]
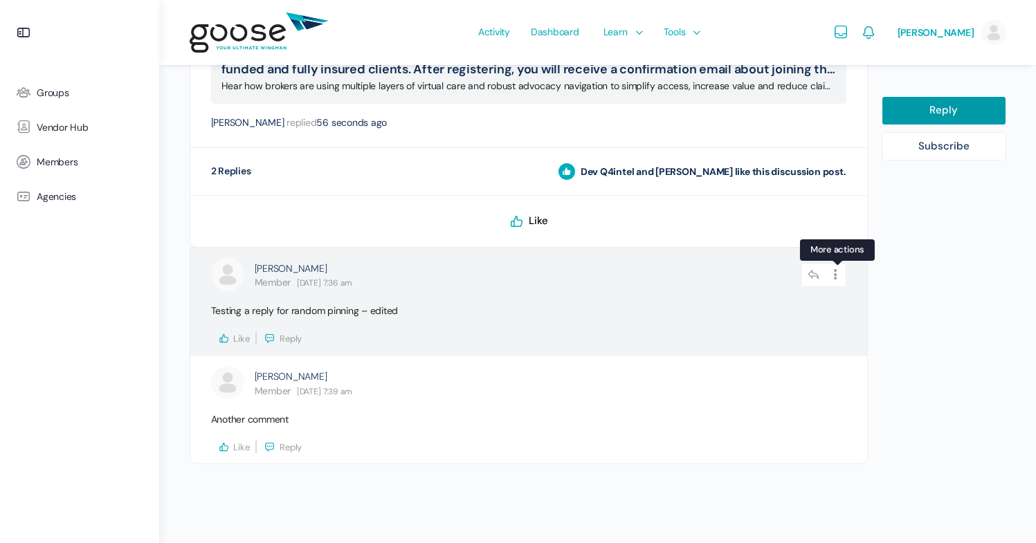
click at [838, 274] on icon at bounding box center [836, 275] width 21 height 24
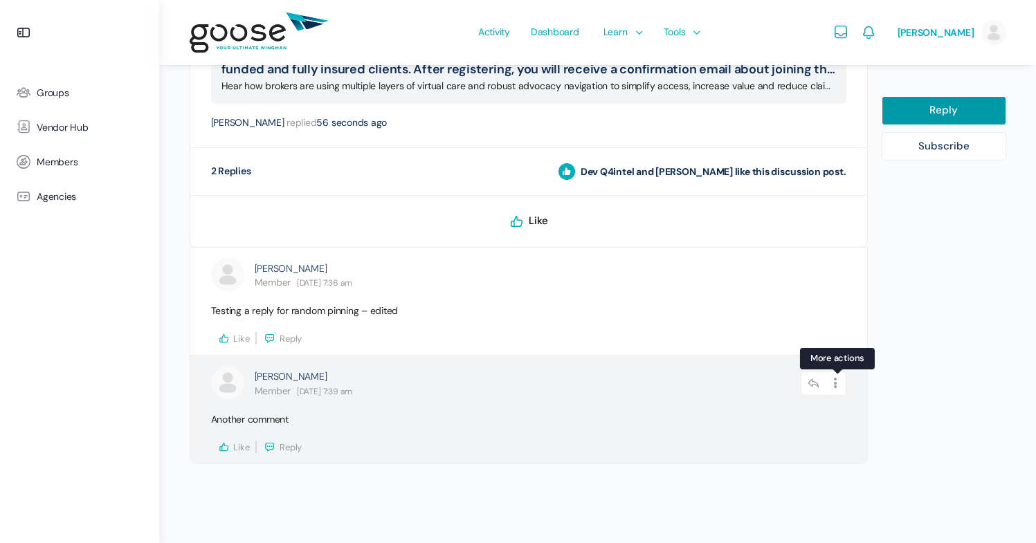
click at [836, 384] on icon at bounding box center [836, 384] width 21 height 24
click at [835, 383] on icon at bounding box center [836, 384] width 21 height 24
click at [814, 426] on link "Edit" at bounding box center [798, 420] width 105 height 26
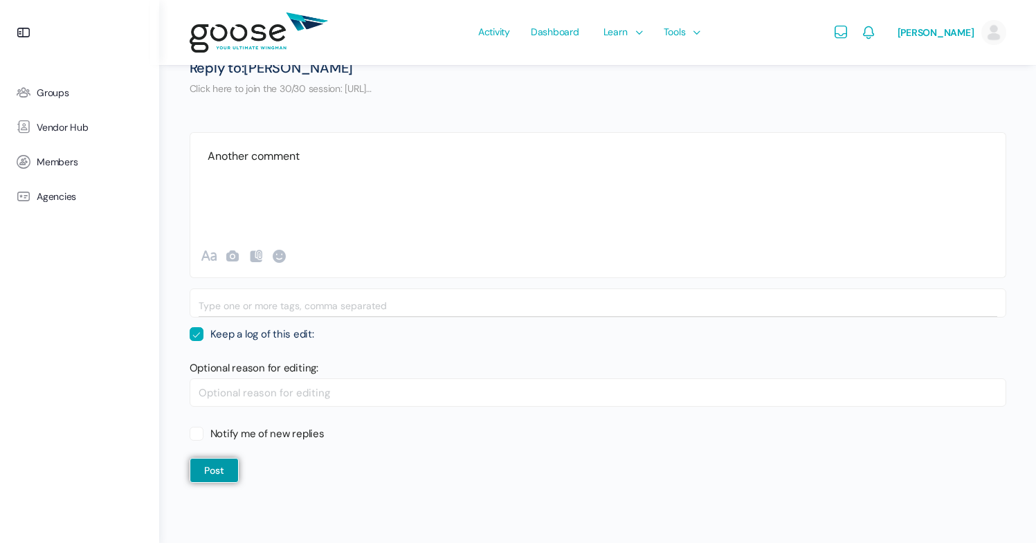
scroll to position [332, 0]
